Goal: Transaction & Acquisition: Download file/media

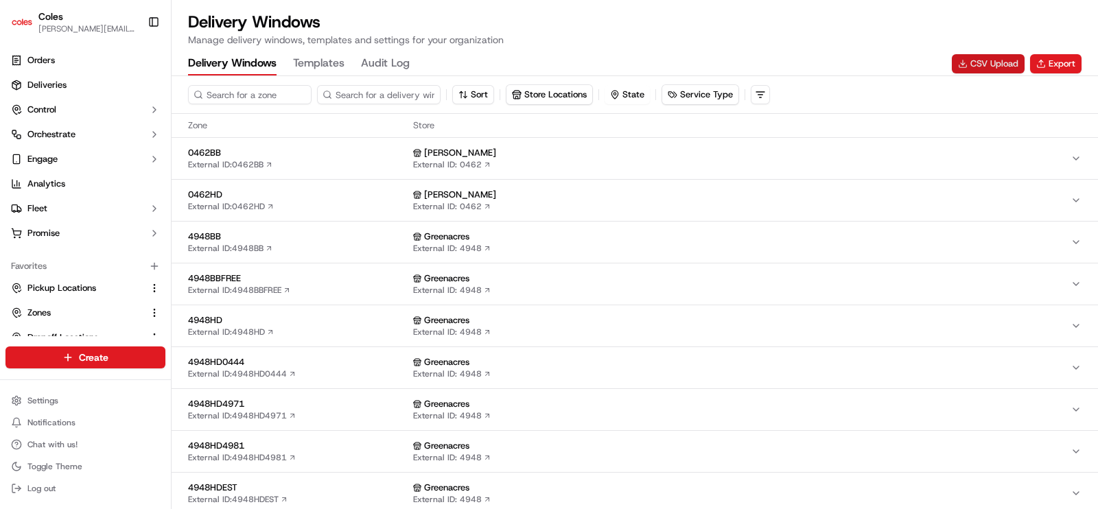
click at [983, 67] on button "CSV Upload" at bounding box center [988, 63] width 73 height 19
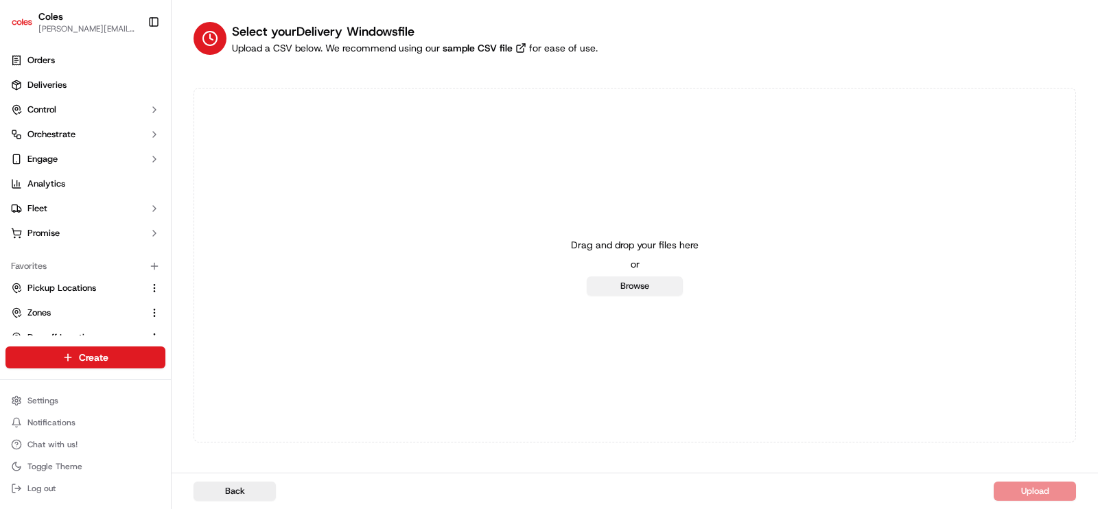
click at [637, 288] on button "Browse" at bounding box center [635, 286] width 96 height 19
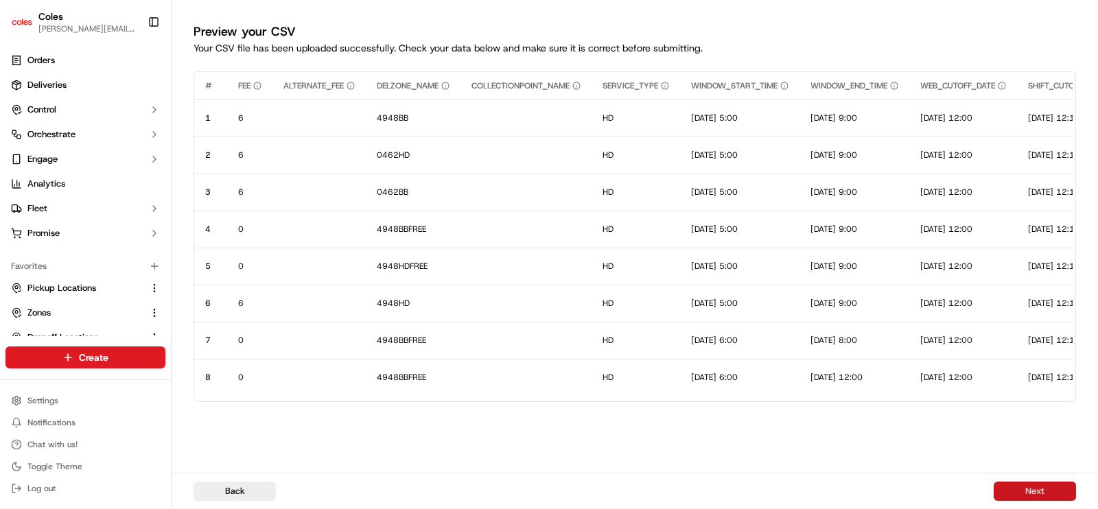
click at [1029, 491] on button "Next" at bounding box center [1035, 491] width 82 height 19
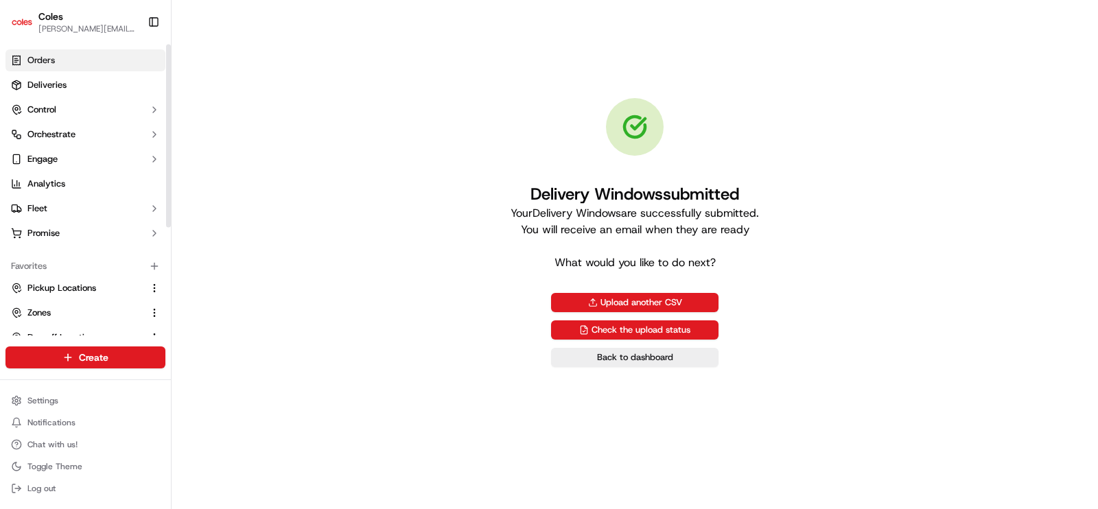
click at [48, 62] on span "Orders" at bounding box center [40, 60] width 27 height 12
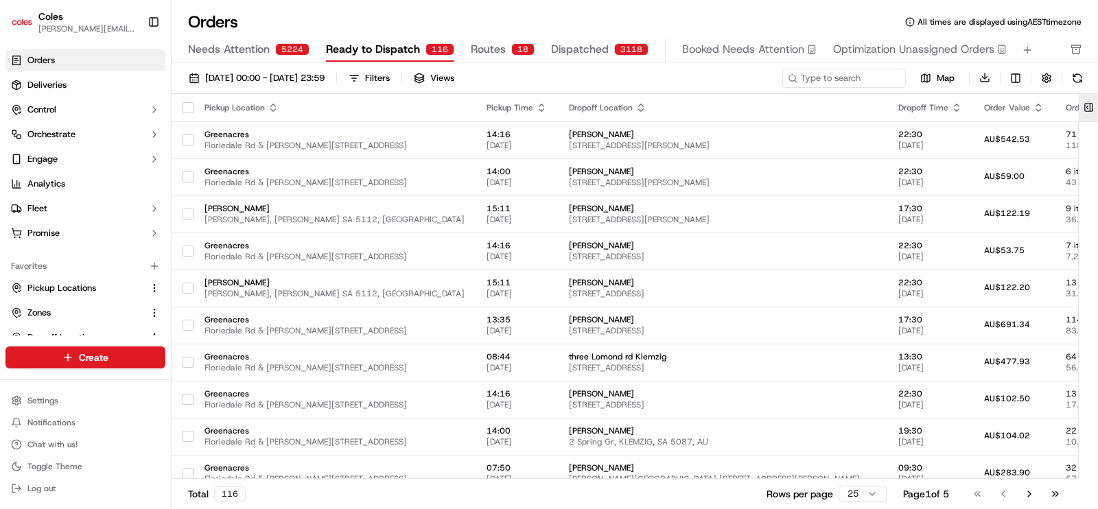
click at [1092, 108] on button at bounding box center [1088, 107] width 23 height 27
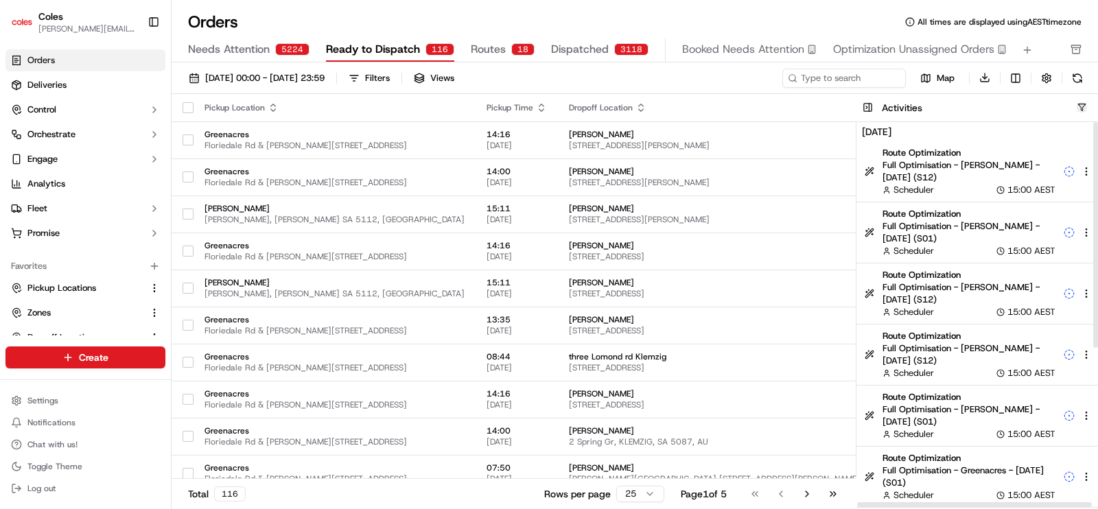
click at [1083, 108] on button "button" at bounding box center [1082, 107] width 10 height 10
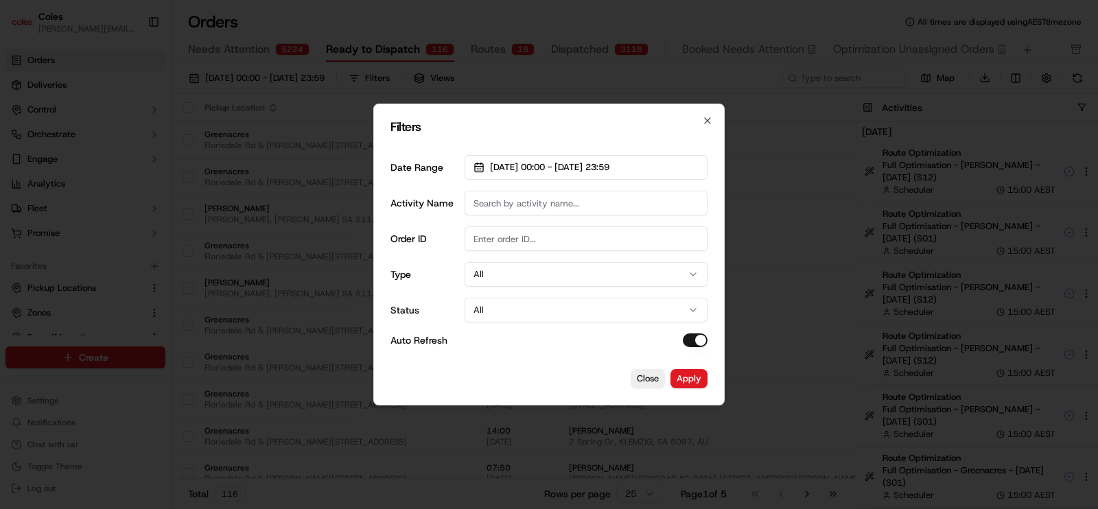
click at [567, 207] on input "Activity Name" at bounding box center [586, 203] width 243 height 25
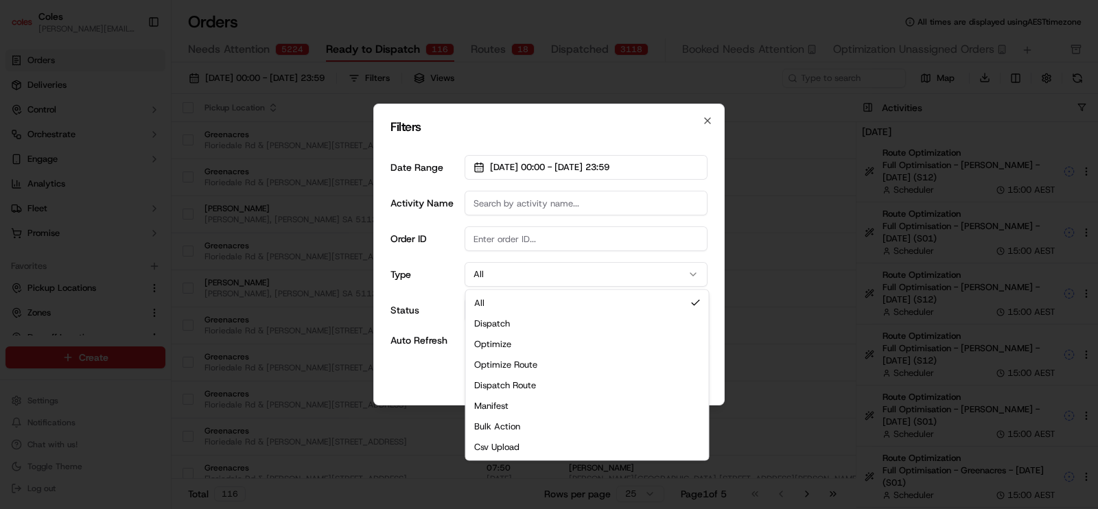
click at [506, 274] on button "All" at bounding box center [586, 274] width 243 height 25
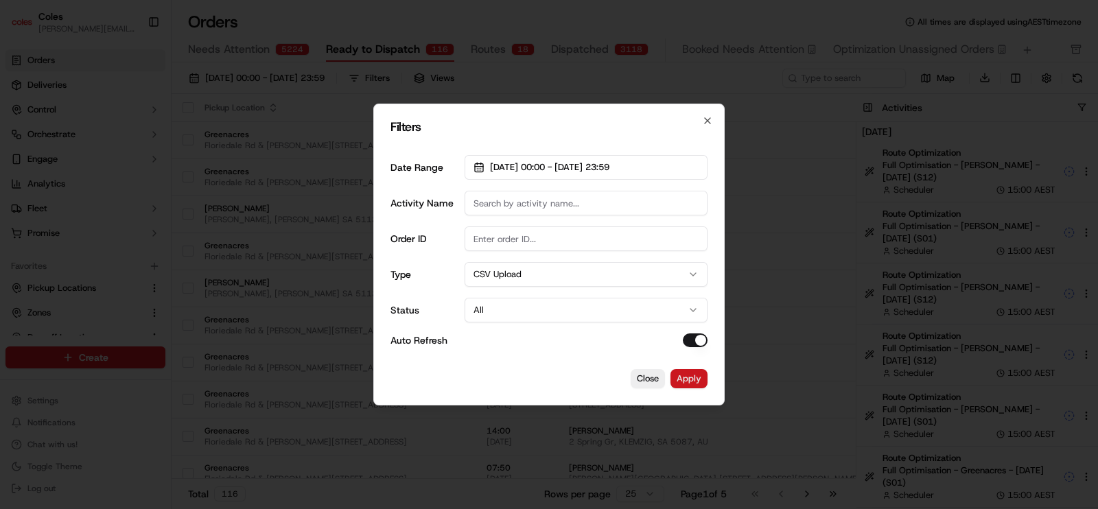
click at [690, 377] on button "Apply" at bounding box center [688, 378] width 37 height 19
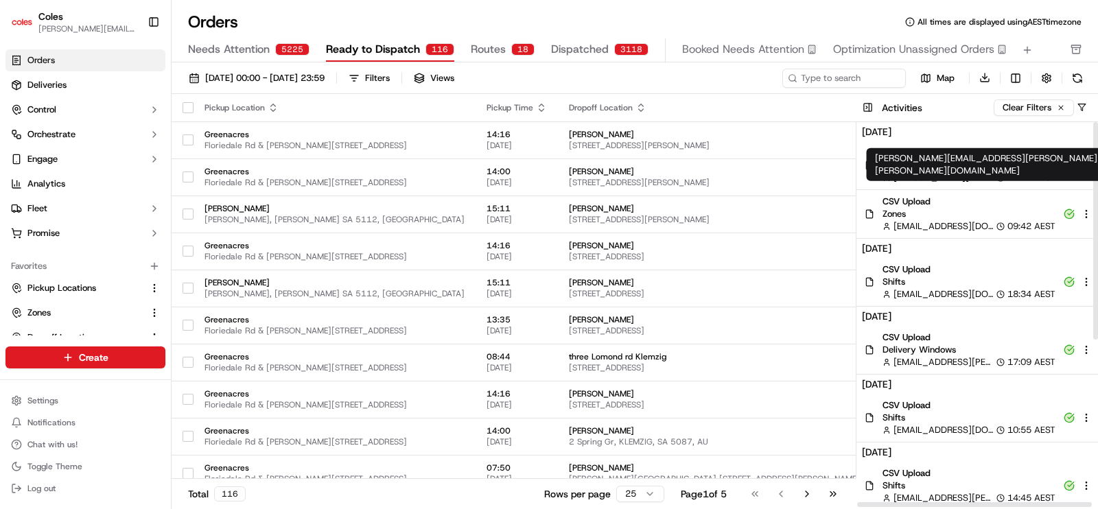
click at [952, 167] on div "[PERSON_NAME][EMAIL_ADDRESS][PERSON_NAME][PERSON_NAME][DOMAIN_NAME] [PERSON_NAM…" at bounding box center [998, 164] width 263 height 33
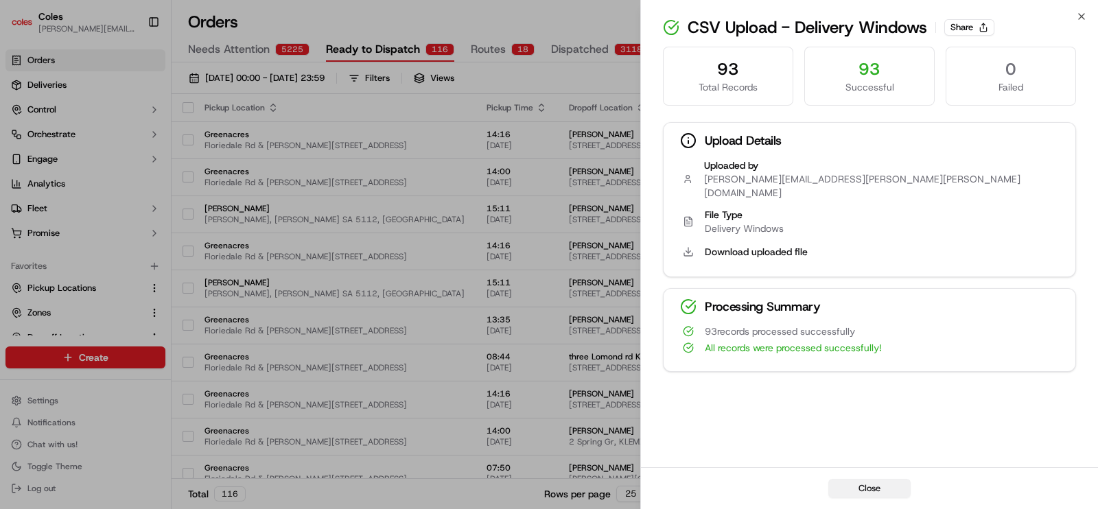
click at [862, 489] on button "Close" at bounding box center [869, 488] width 82 height 19
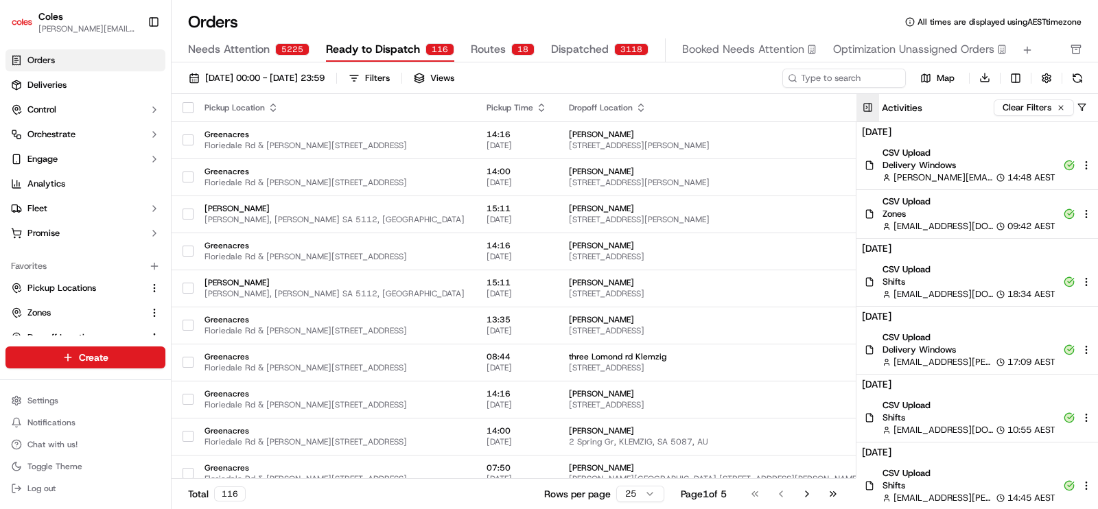
click at [865, 104] on button at bounding box center [867, 107] width 23 height 27
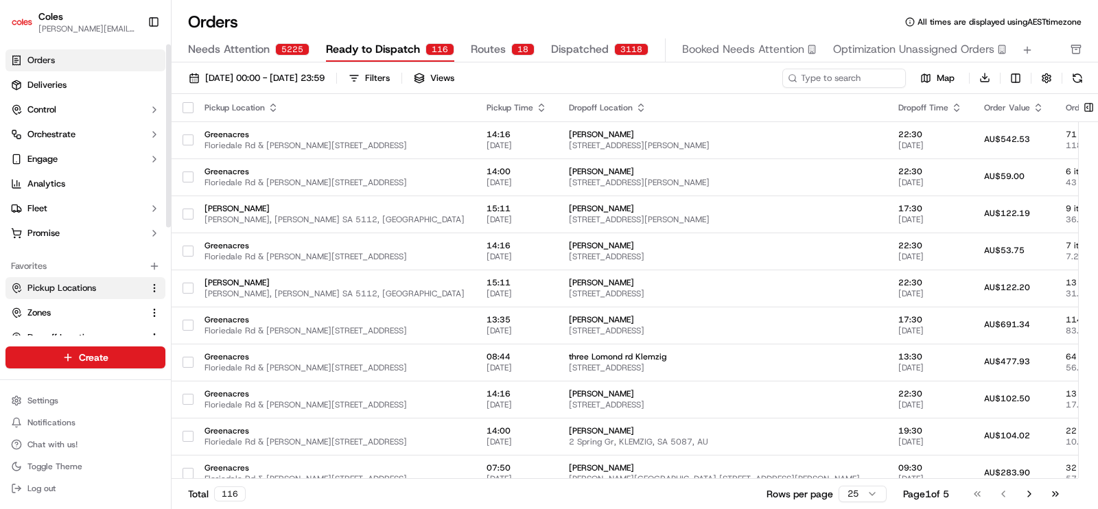
scroll to position [172, 0]
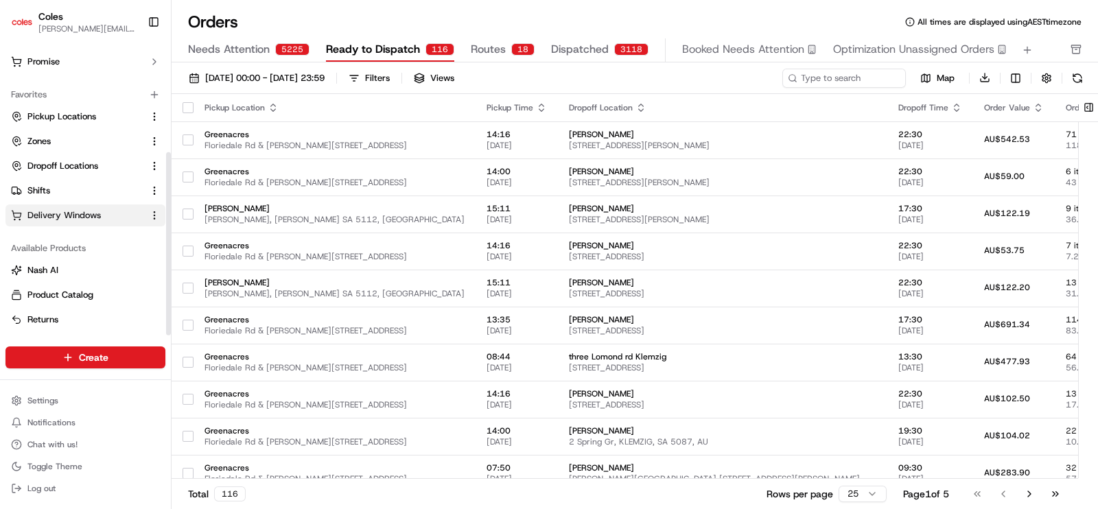
click at [65, 221] on button "Delivery Windows" at bounding box center [85, 215] width 160 height 22
click at [57, 217] on span "Delivery Windows" at bounding box center [63, 215] width 73 height 12
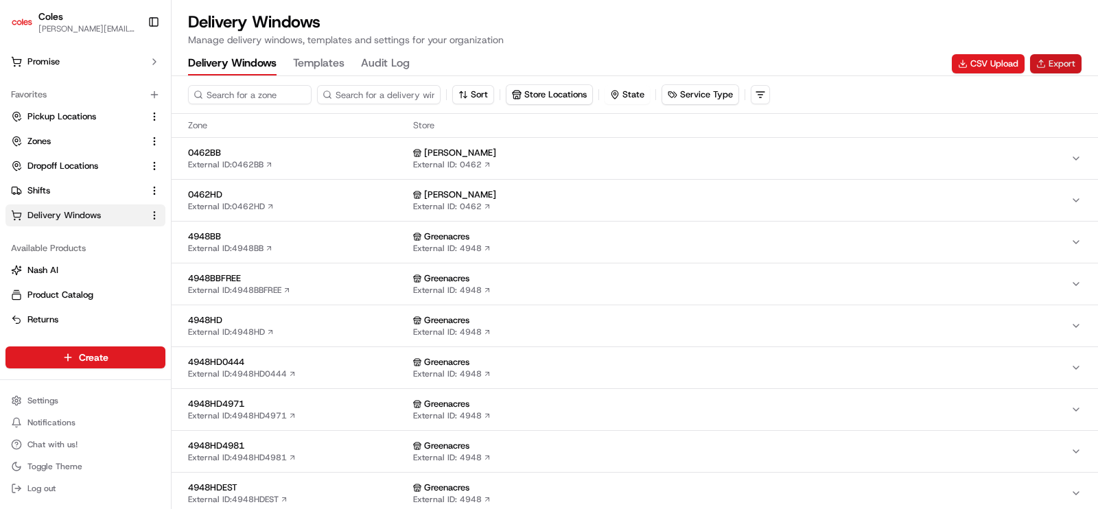
click at [1055, 66] on button "Export" at bounding box center [1055, 63] width 51 height 19
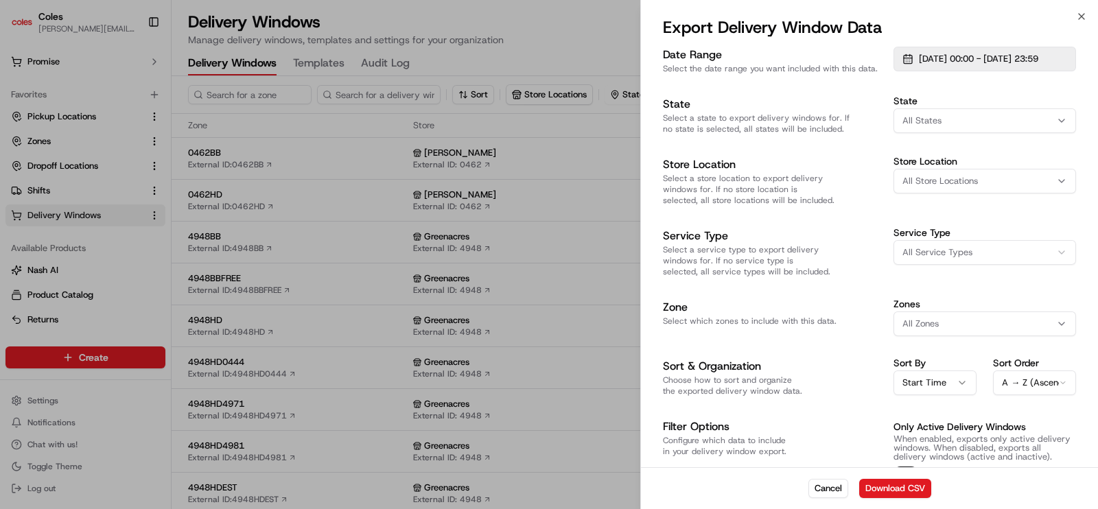
click at [973, 65] on button "[DATE] 00:00 - [DATE] 23:59" at bounding box center [984, 59] width 183 height 25
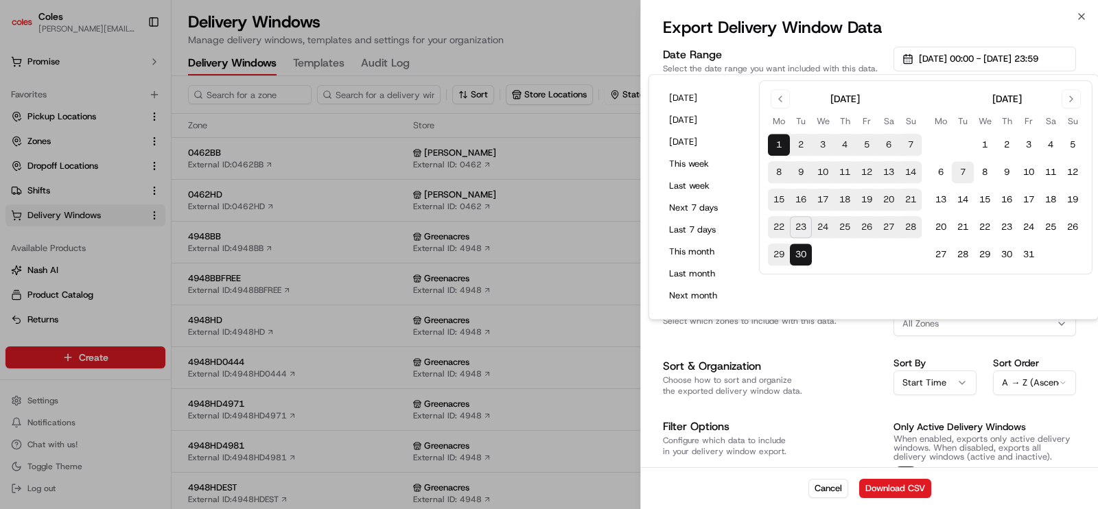
click at [965, 172] on button "7" at bounding box center [963, 173] width 22 height 22
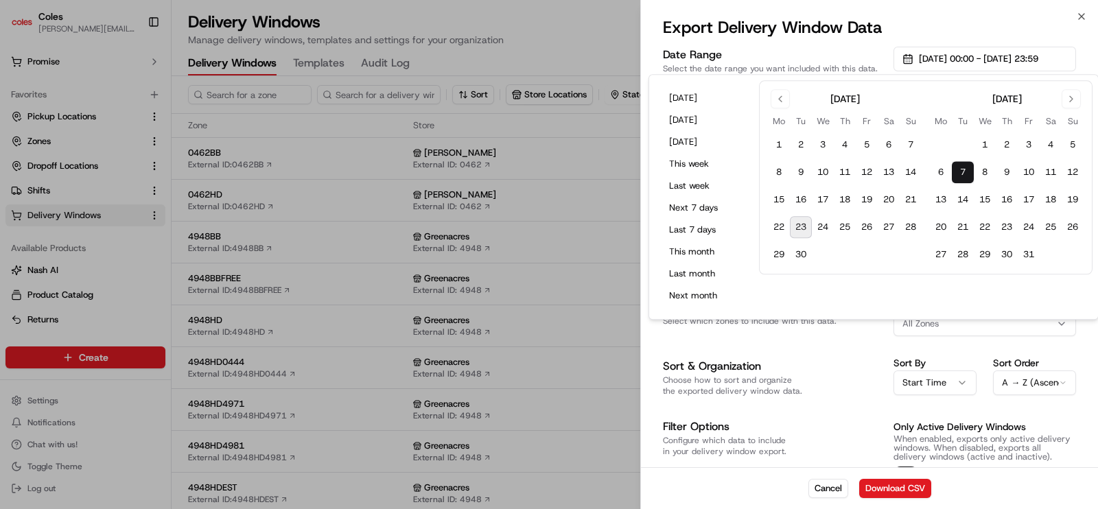
click at [825, 375] on p "Choose how to sort and organize the exported delivery window data." at bounding box center [773, 386] width 220 height 22
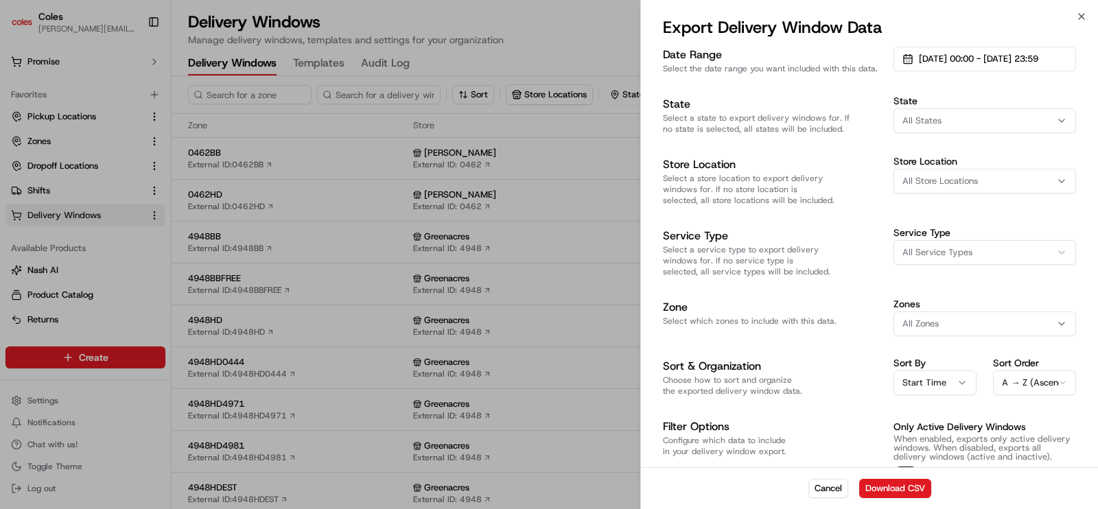
click at [940, 180] on span "All Store Locations" at bounding box center [939, 181] width 75 height 12
click at [943, 235] on span "[PERSON_NAME] (0462)" at bounding box center [1001, 235] width 169 height 12
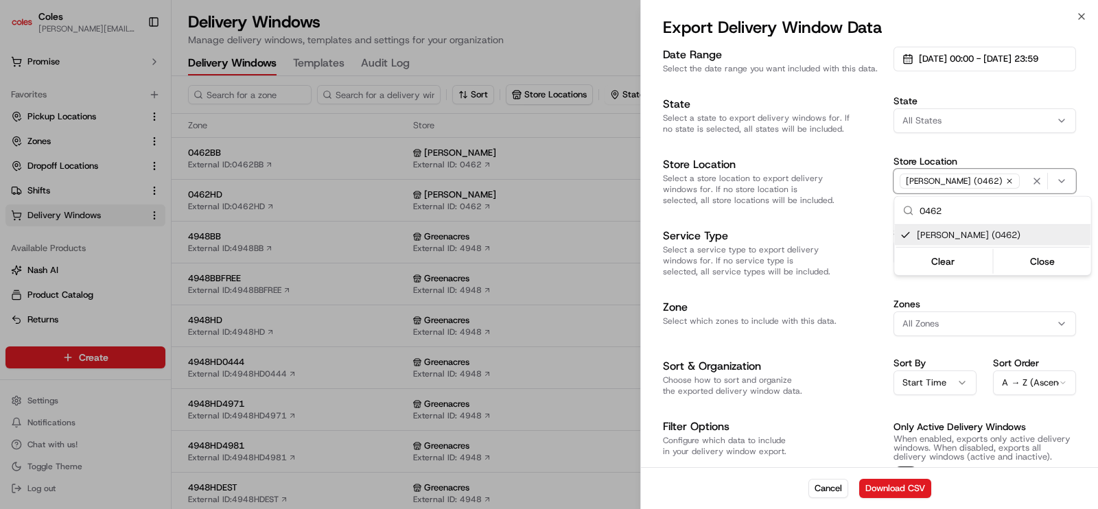
click at [961, 211] on input "0462" at bounding box center [1000, 210] width 163 height 27
type input "0"
click at [975, 235] on span "Greenacres (4948)" at bounding box center [1001, 235] width 169 height 12
click at [964, 209] on input "4948" at bounding box center [1000, 210] width 163 height 27
type input "4"
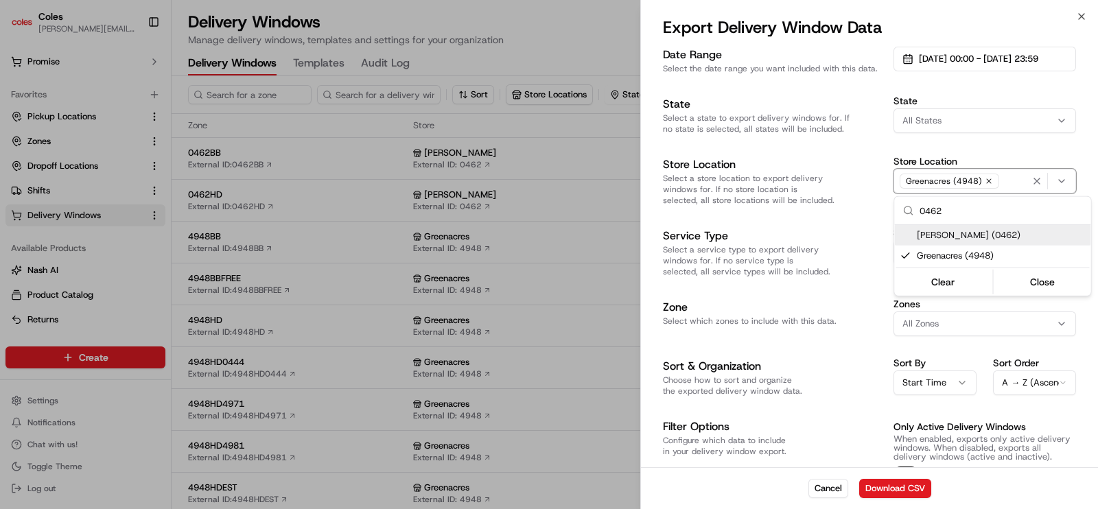
type input "0462"
click at [978, 235] on span "[PERSON_NAME] (0462)" at bounding box center [1001, 235] width 169 height 12
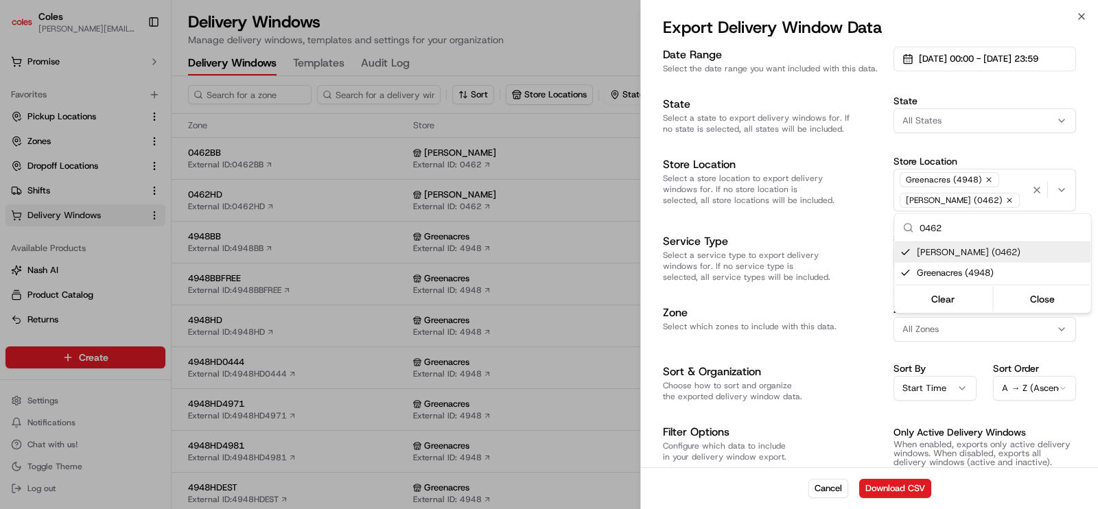
click at [823, 213] on div at bounding box center [549, 254] width 1098 height 509
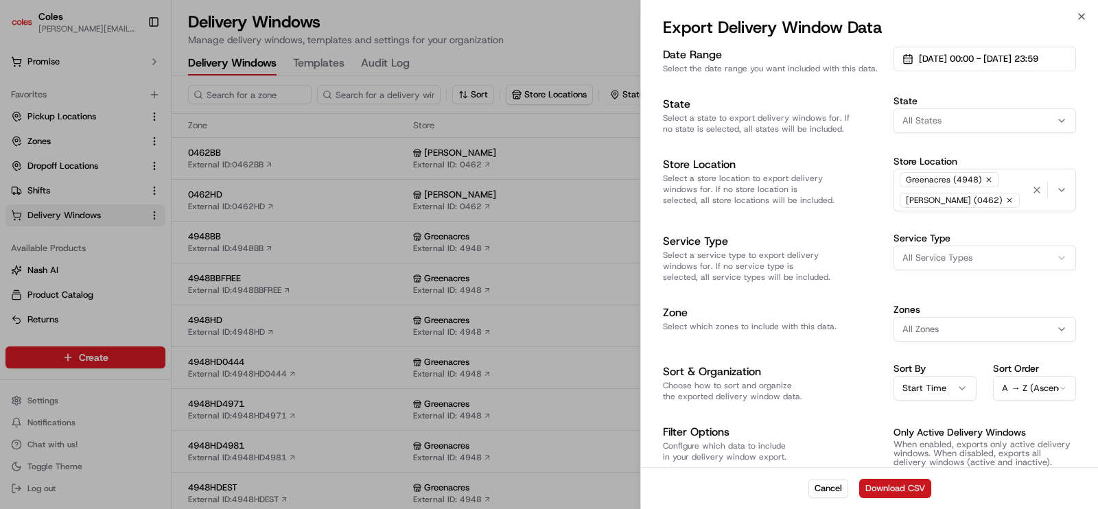
click at [887, 483] on button "Download CSV" at bounding box center [895, 488] width 72 height 19
